Goal: Task Accomplishment & Management: Complete application form

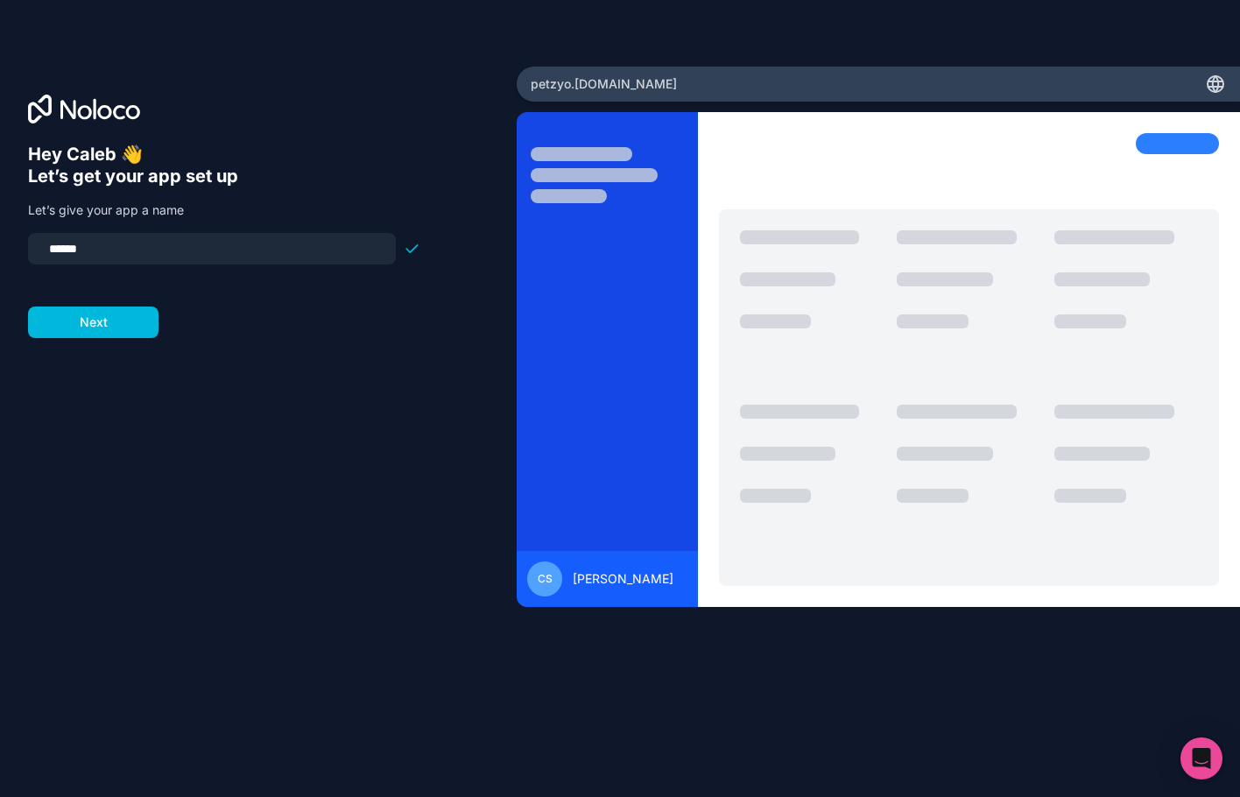
click at [131, 250] on input "******" at bounding box center [212, 248] width 347 height 25
type input "**********"
click at [113, 324] on button "Next" at bounding box center [93, 323] width 130 height 32
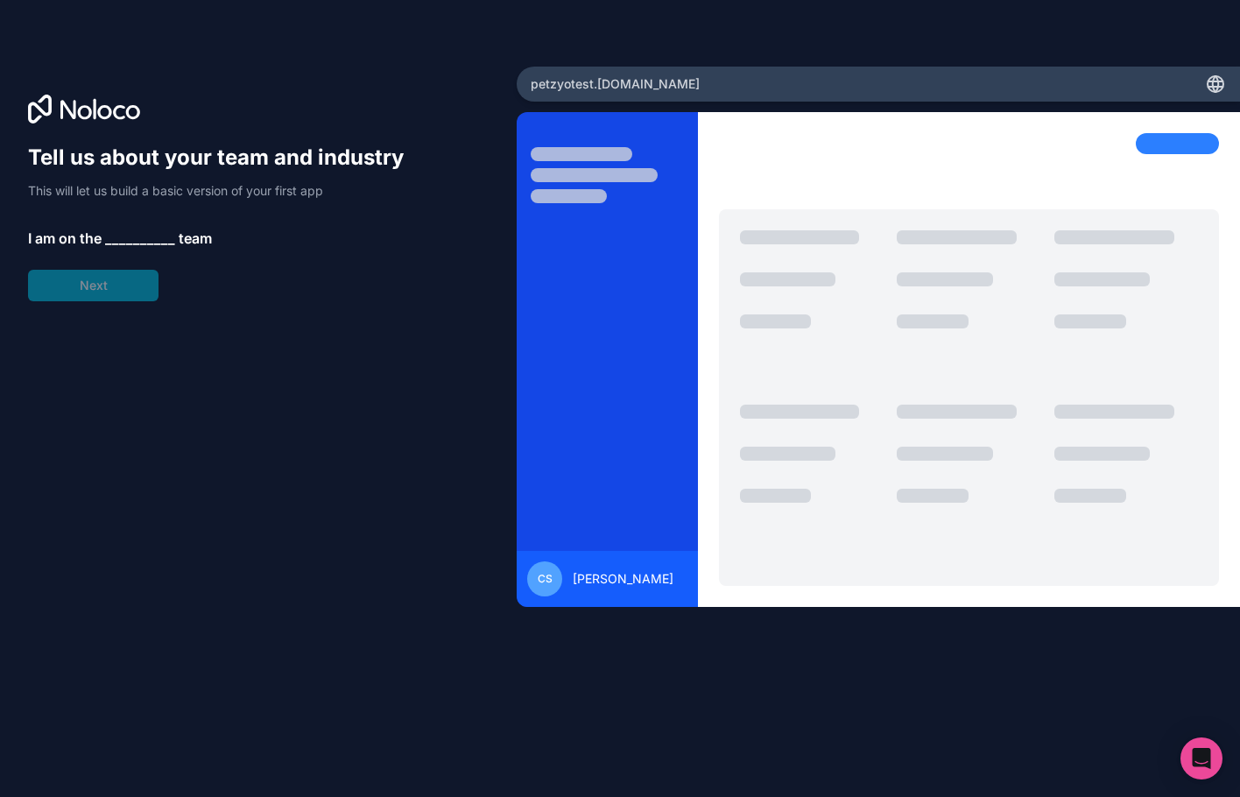
click at [129, 234] on span "__________" at bounding box center [140, 238] width 70 height 21
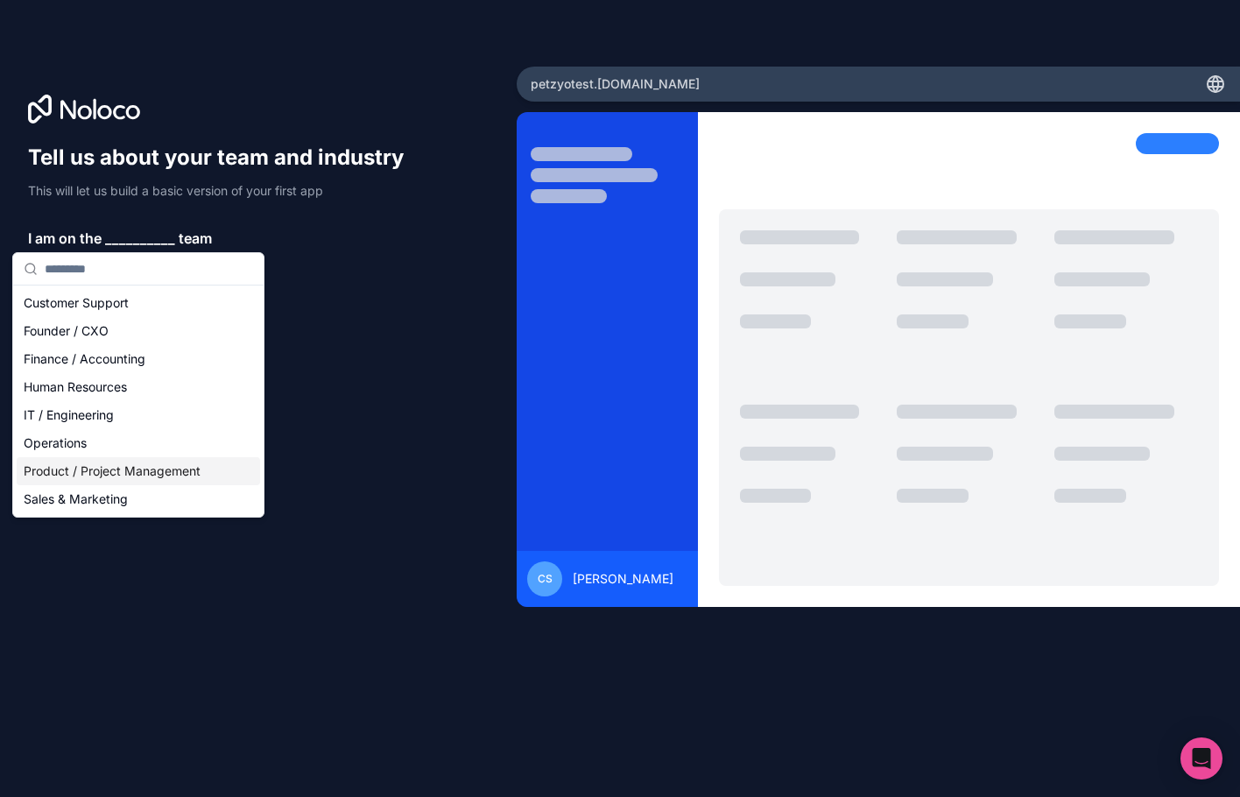
click at [165, 469] on div "Product / Project Management" at bounding box center [138, 471] width 243 height 28
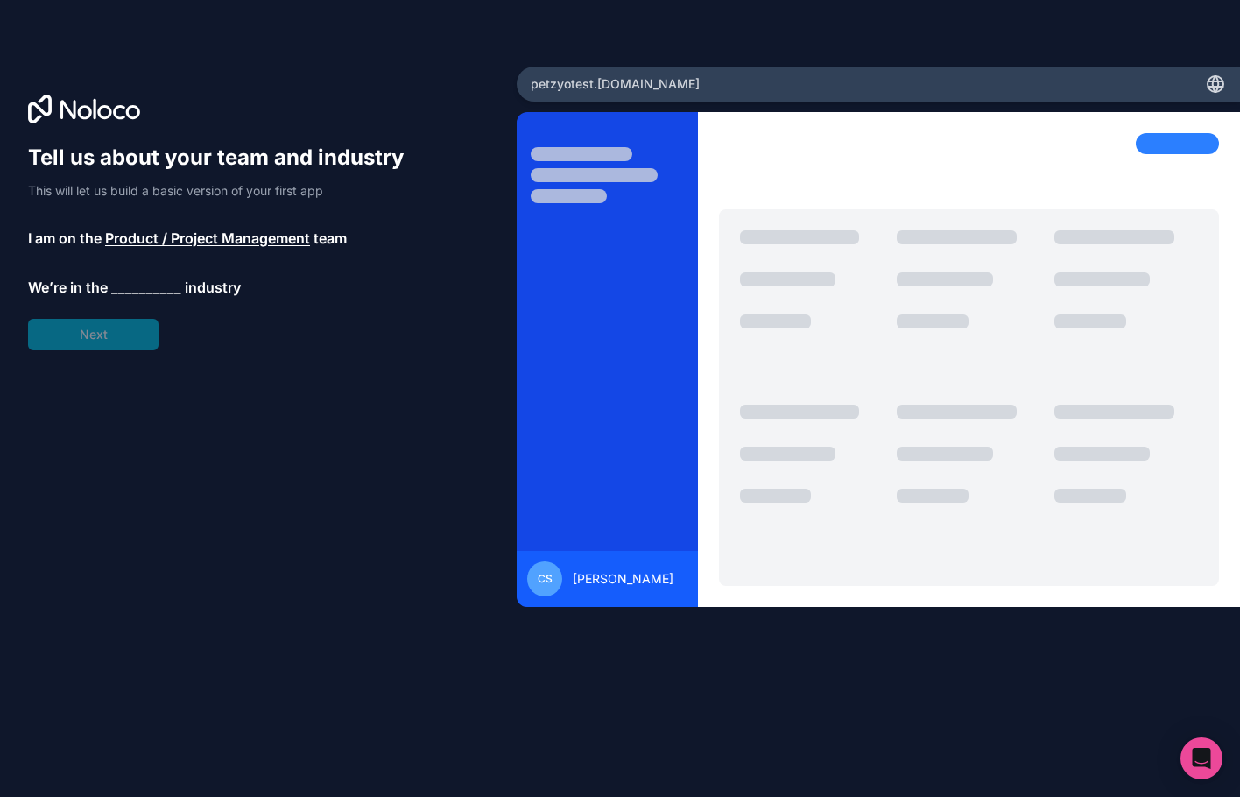
click at [160, 288] on span "__________" at bounding box center [146, 287] width 70 height 21
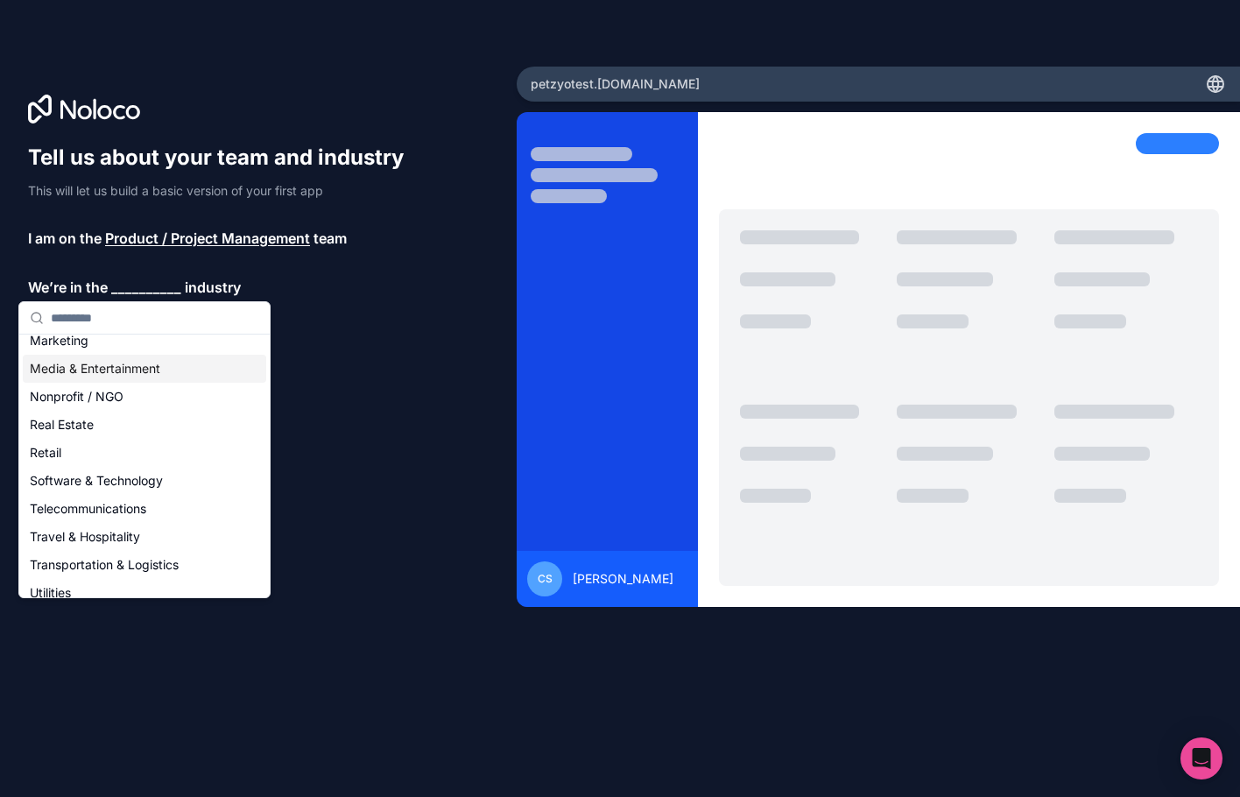
scroll to position [361, 0]
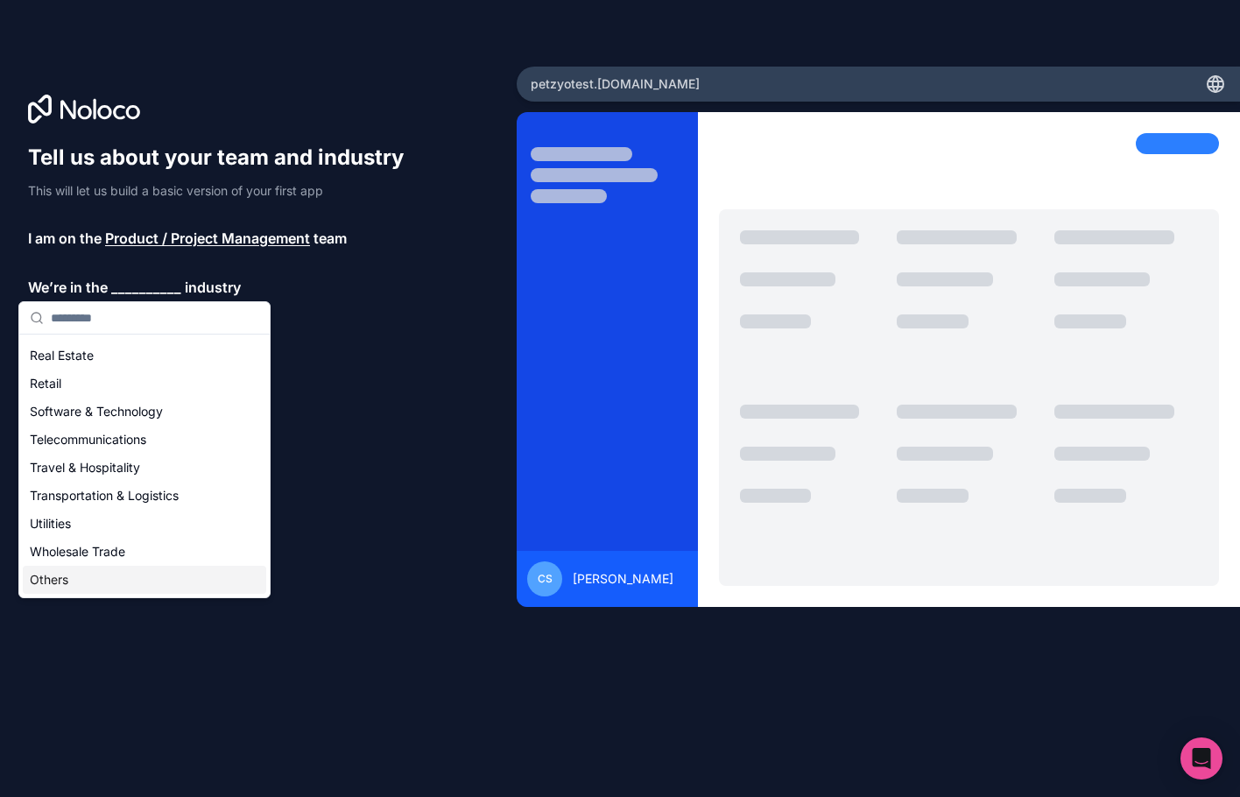
click at [115, 578] on div "Others" at bounding box center [144, 580] width 243 height 28
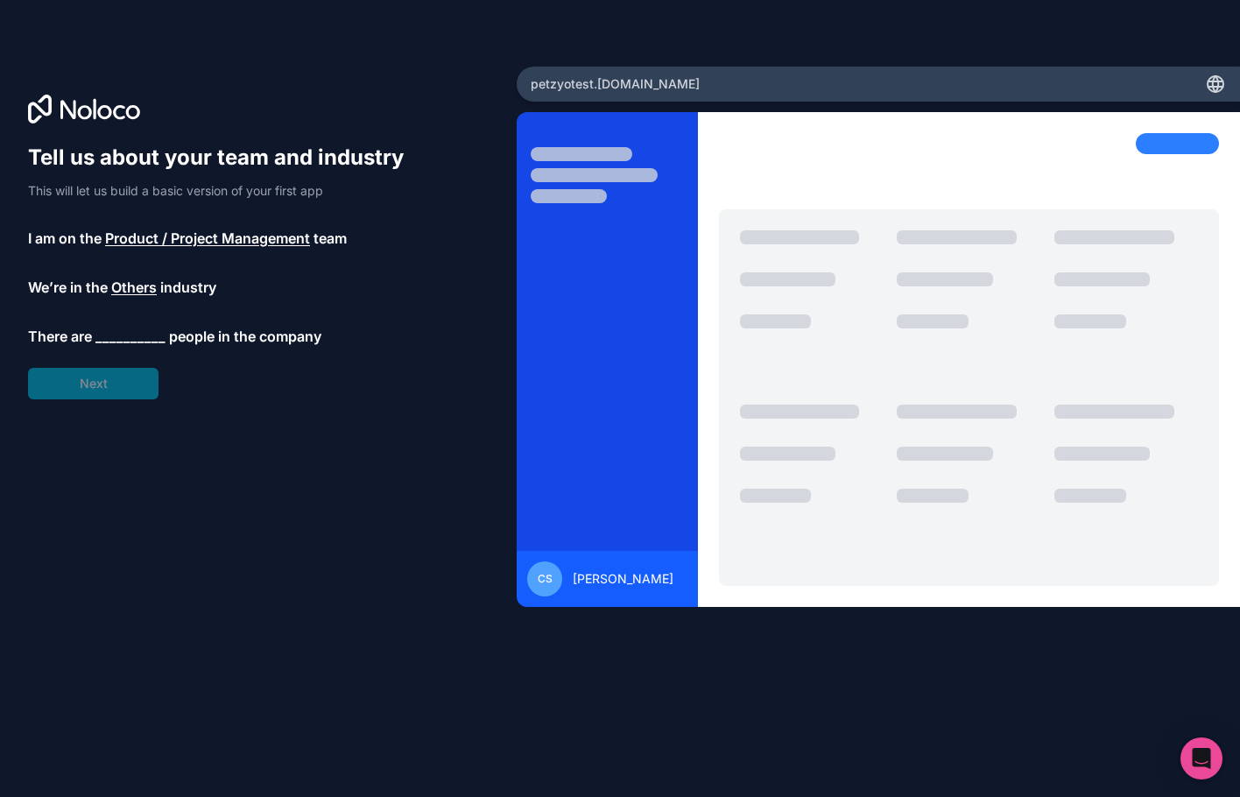
click at [130, 338] on span "__________" at bounding box center [130, 336] width 70 height 21
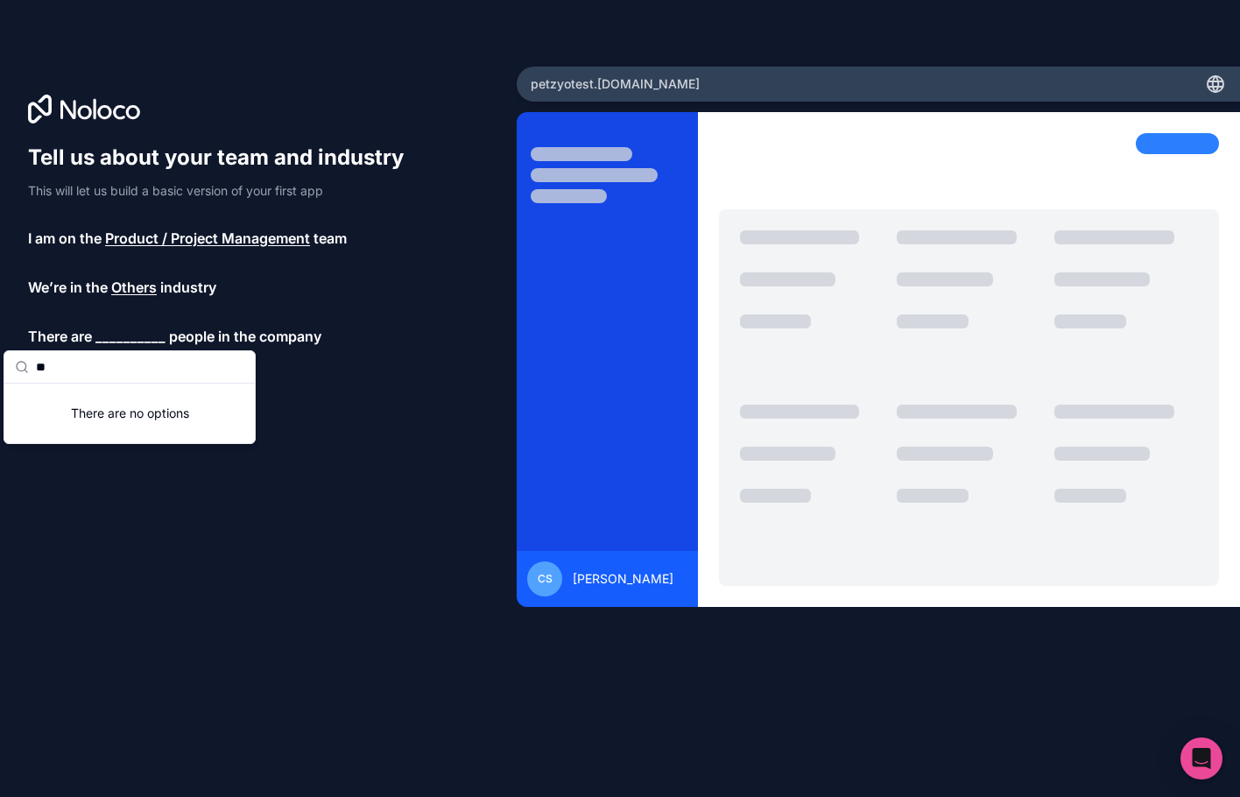
type input "*"
type input "**"
click at [118, 395] on div "10 - 25" at bounding box center [129, 401] width 243 height 28
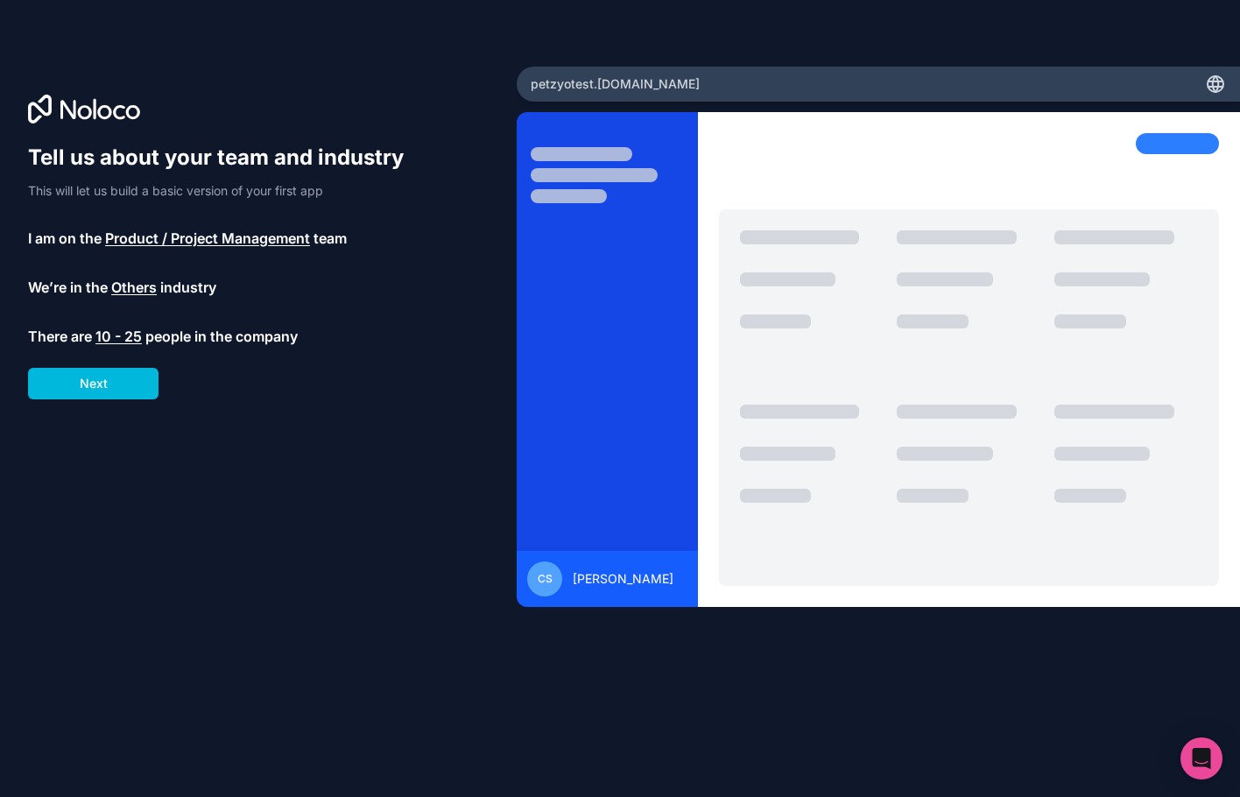
click at [118, 390] on button "Next" at bounding box center [93, 384] width 130 height 32
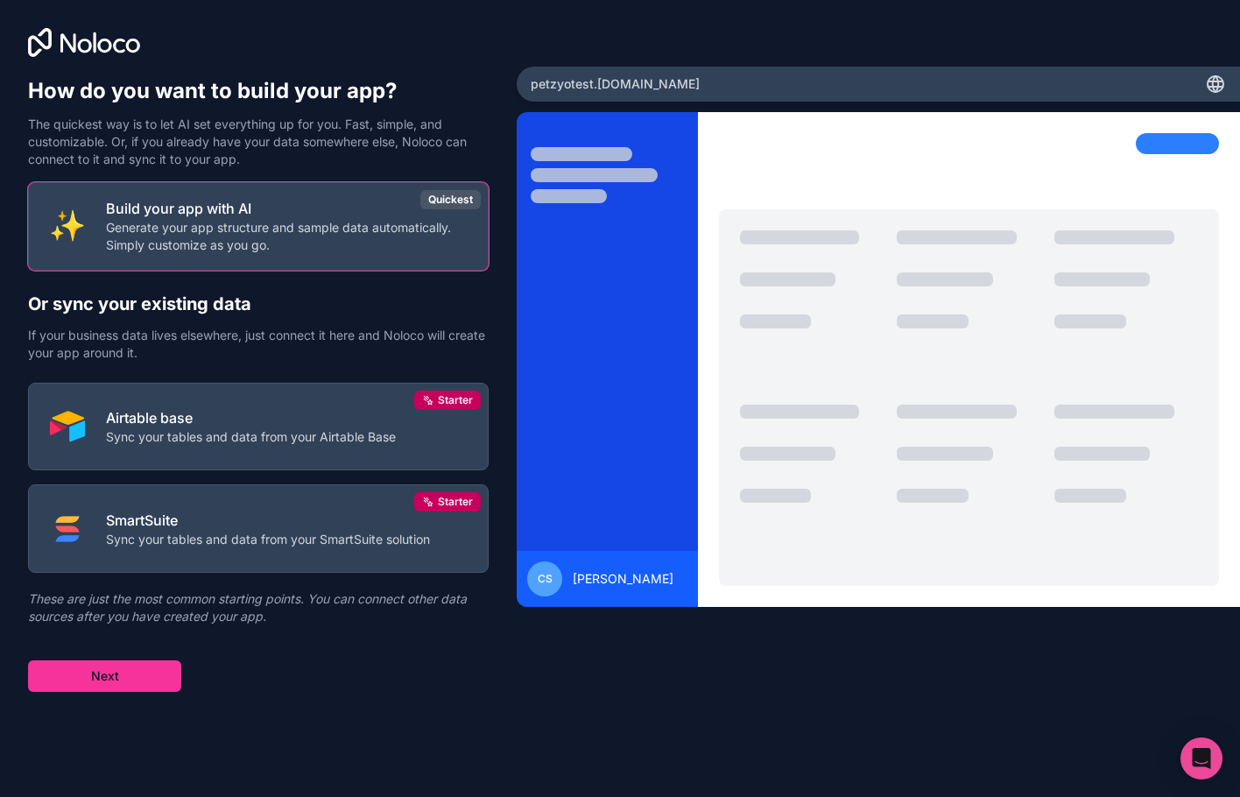
click at [149, 252] on button "Build your app with AI Generate your app structure and sample data automaticall…" at bounding box center [258, 226] width 461 height 88
click at [297, 234] on p "Generate your app structure and sample data automatically. Simply customize as …" at bounding box center [286, 236] width 361 height 35
click at [292, 240] on p "Generate your app structure and sample data automatically. Simply customize as …" at bounding box center [286, 236] width 361 height 35
click at [281, 247] on p "Generate your app structure and sample data automatically. Simply customize as …" at bounding box center [286, 236] width 361 height 35
click at [144, 674] on button "Next" at bounding box center [104, 676] width 153 height 32
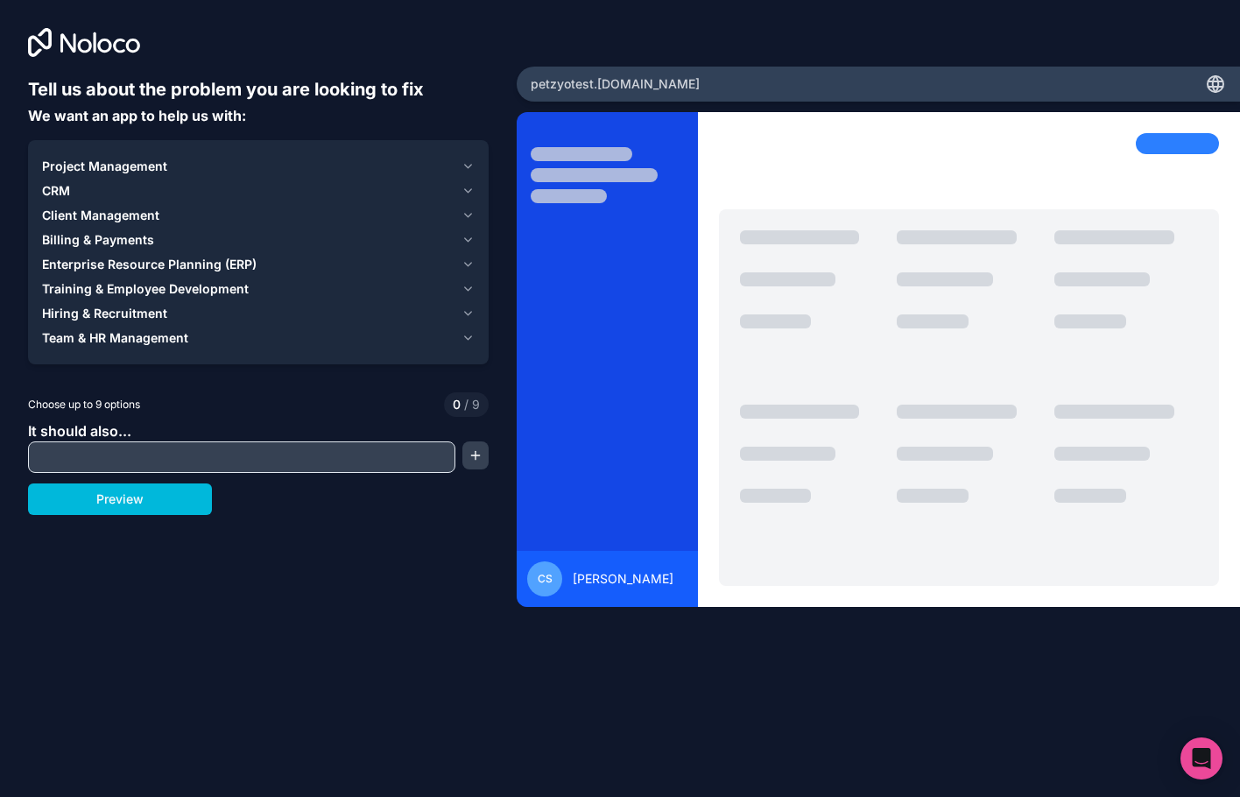
click at [129, 212] on span "Client Management" at bounding box center [100, 216] width 117 height 18
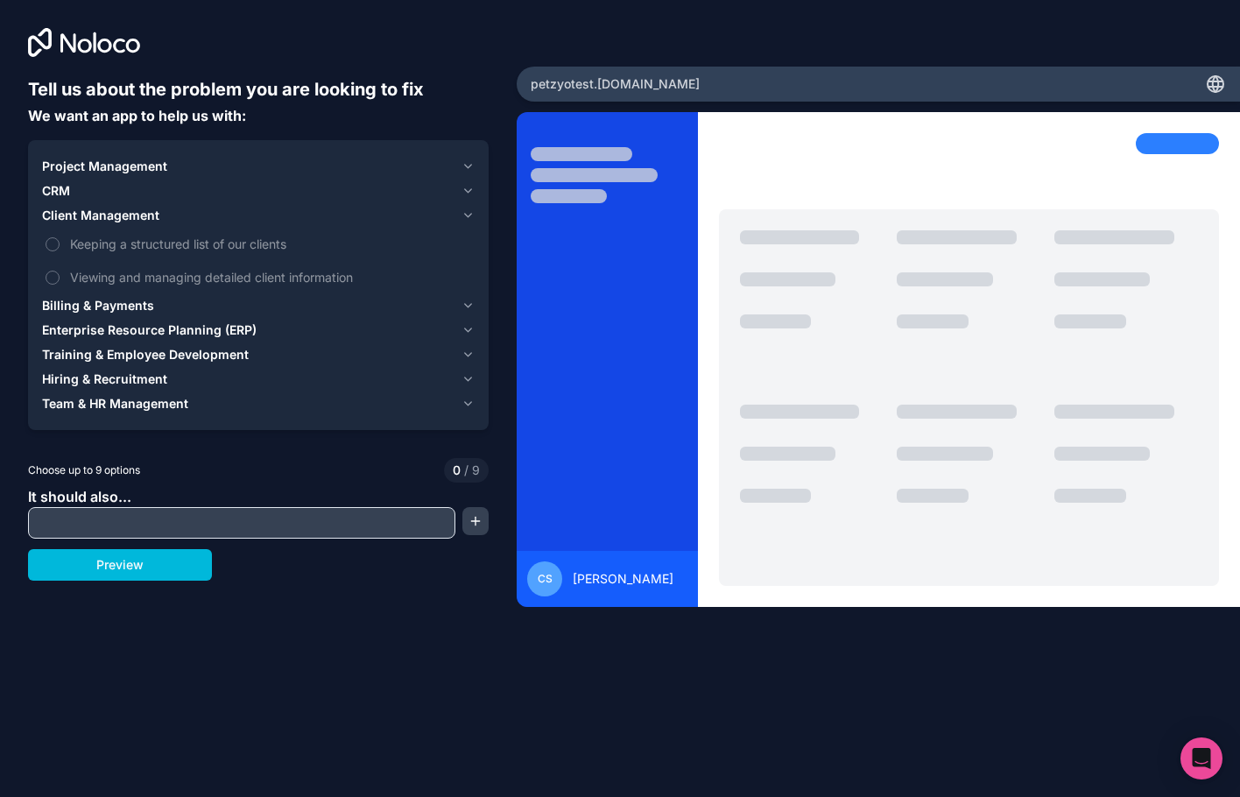
click at [97, 167] on span "Project Management" at bounding box center [104, 167] width 125 height 18
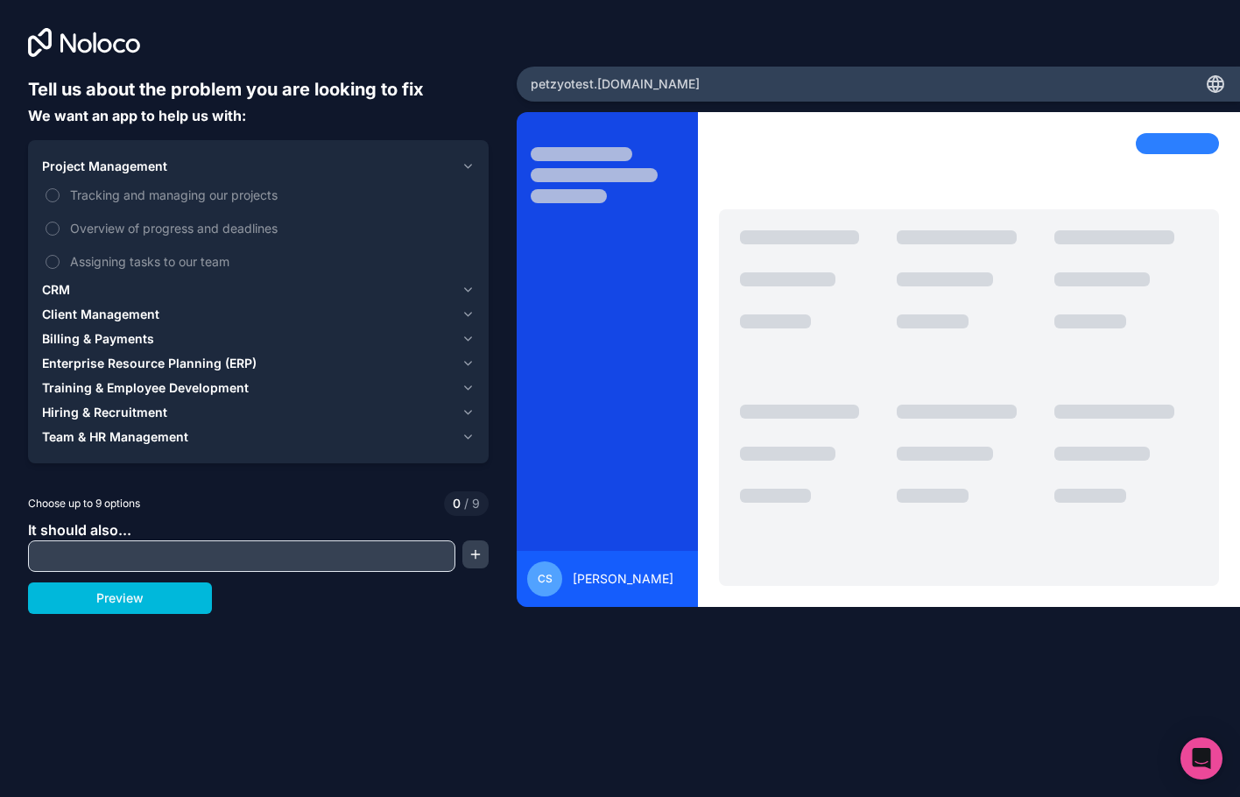
click at [57, 195] on button "Tracking and managing our projects" at bounding box center [53, 195] width 14 height 14
click at [53, 223] on button "Overview of progress and deadlines" at bounding box center [53, 229] width 14 height 14
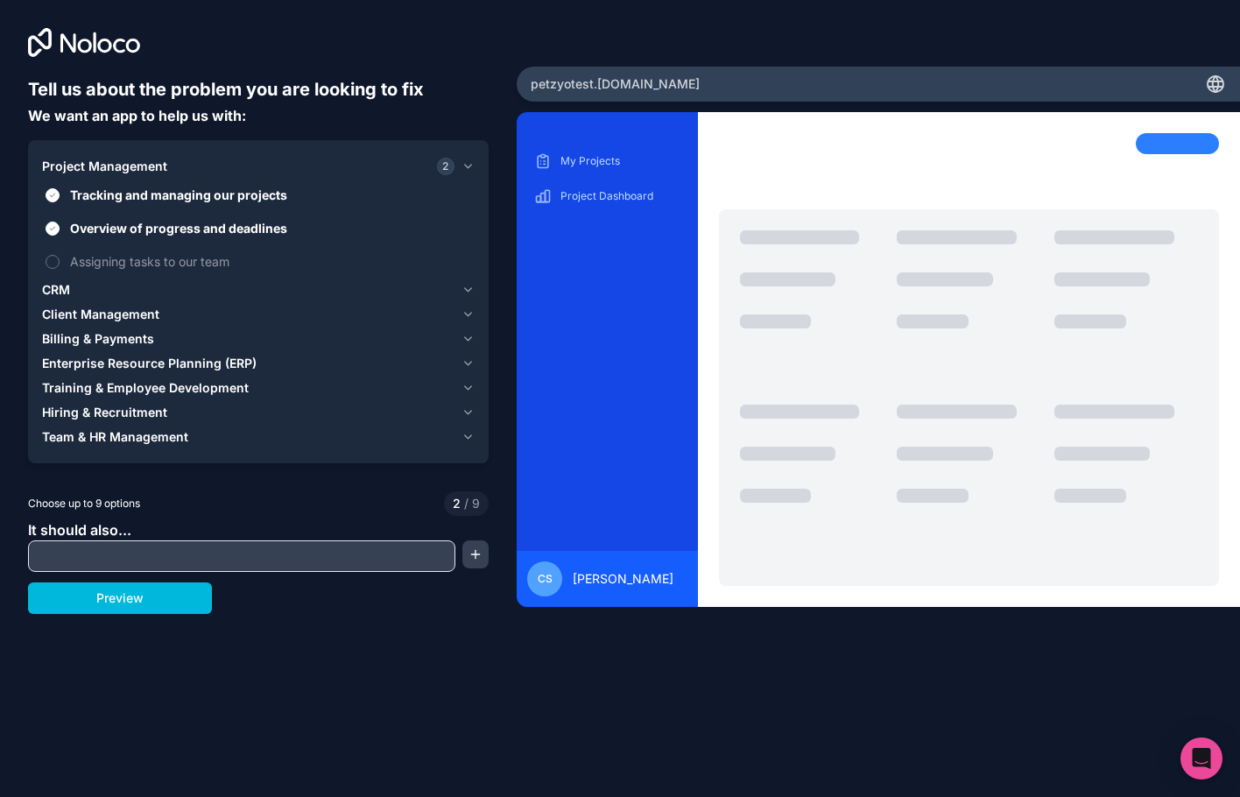
click at [52, 255] on button "Assigning tasks to our team" at bounding box center [53, 262] width 14 height 14
click at [159, 602] on button "Preview" at bounding box center [120, 598] width 184 height 32
